Goal: Transaction & Acquisition: Purchase product/service

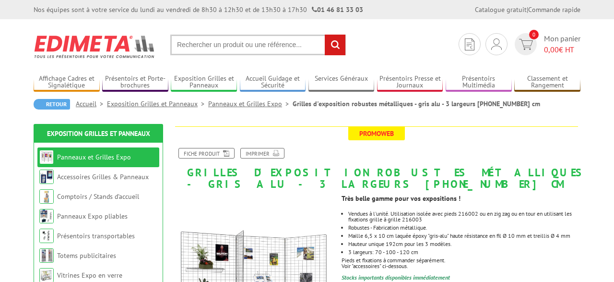
scroll to position [1081, 0]
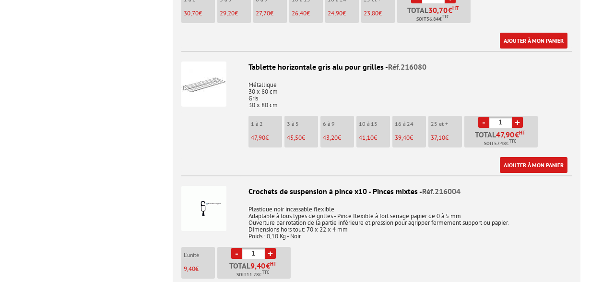
click at [212, 88] on img at bounding box center [203, 83] width 45 height 45
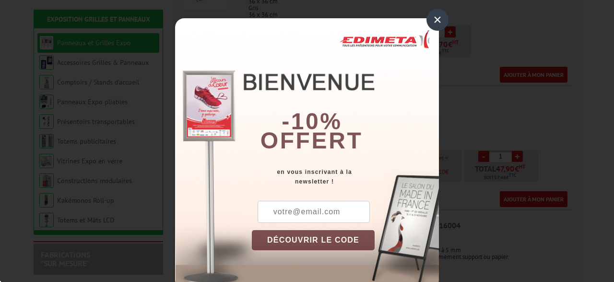
scroll to position [1081, 0]
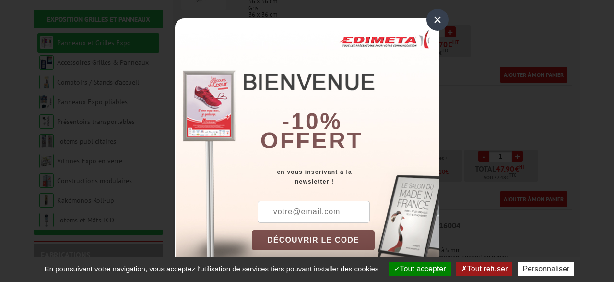
click at [437, 17] on div "×" at bounding box center [437, 20] width 22 height 22
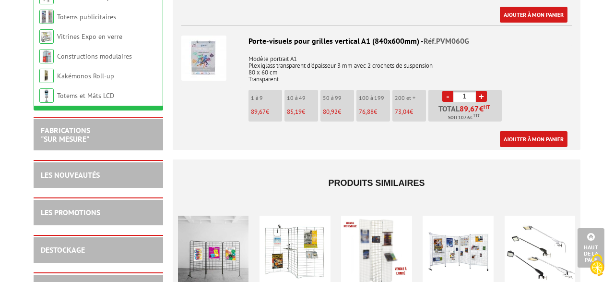
scroll to position [3356, 0]
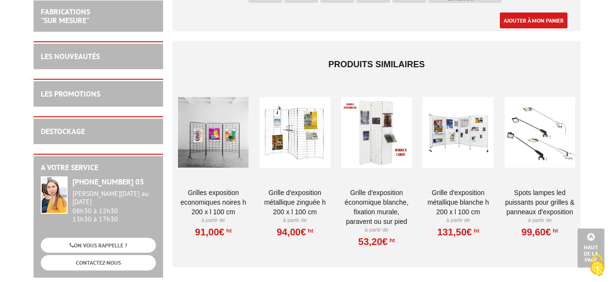
click at [218, 132] on div at bounding box center [213, 132] width 71 height 96
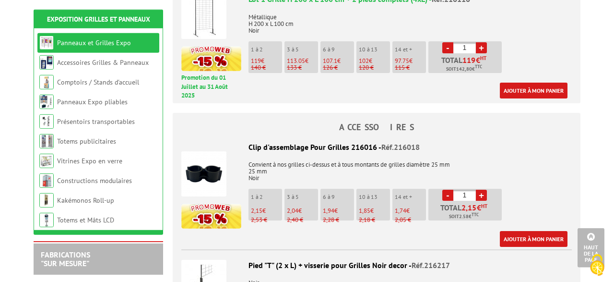
scroll to position [798, 0]
